Goal: Task Accomplishment & Management: Complete application form

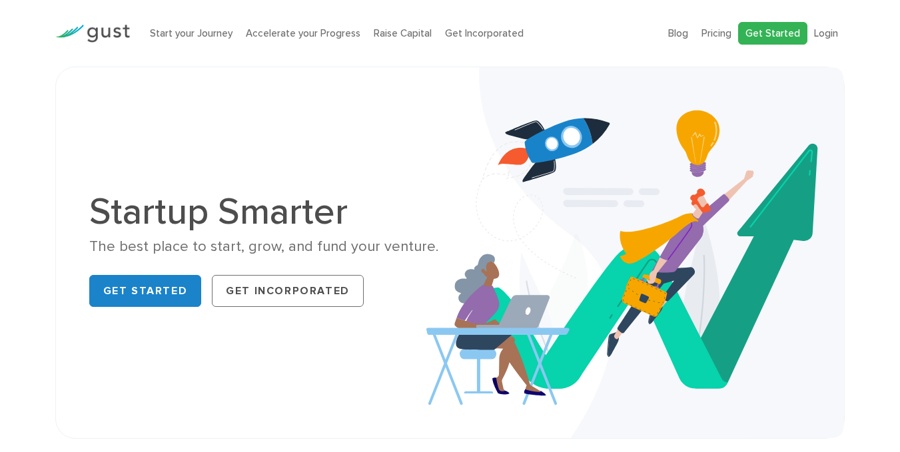
click at [772, 32] on link "Get Started" at bounding box center [772, 33] width 69 height 23
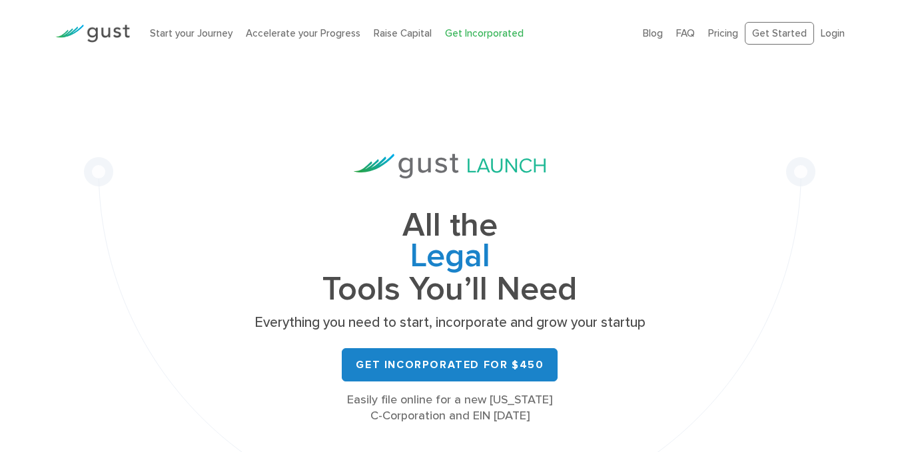
click at [147, 56] on div "Start your Journey Accelerate your Progress Raise Capital Get Incorporated Blog…" at bounding box center [450, 33] width 810 height 67
